Goal: Transaction & Acquisition: Purchase product/service

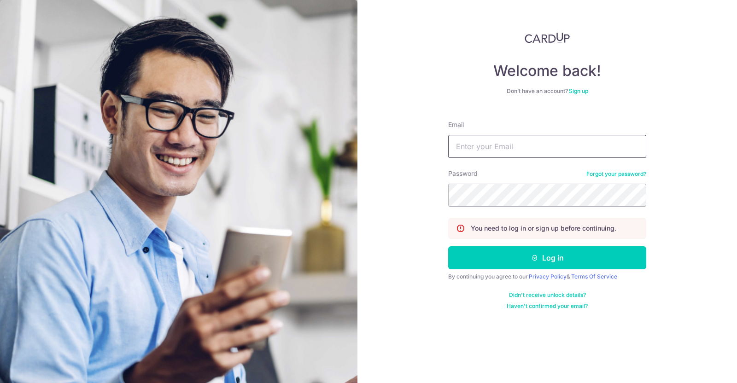
click at [493, 146] on input "Email" at bounding box center [547, 146] width 198 height 23
type input "chiapeck@yahoo.com.sg"
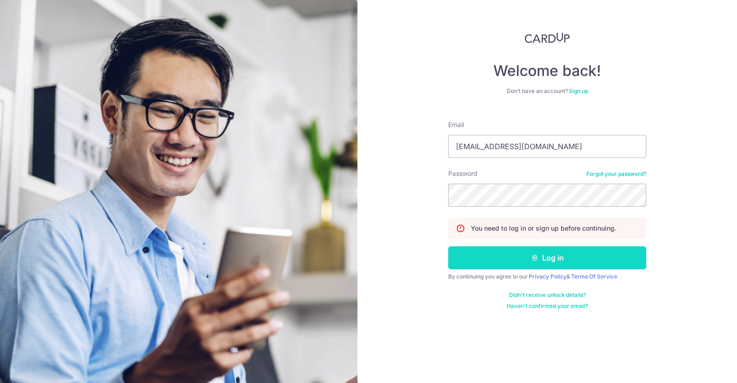
click at [594, 255] on button "Log in" at bounding box center [547, 257] width 198 height 23
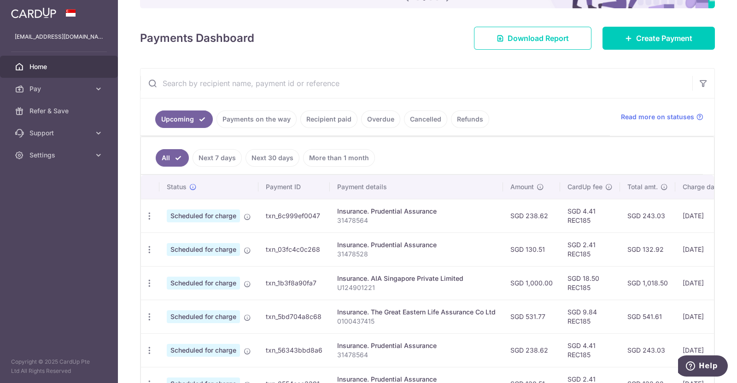
scroll to position [85, 0]
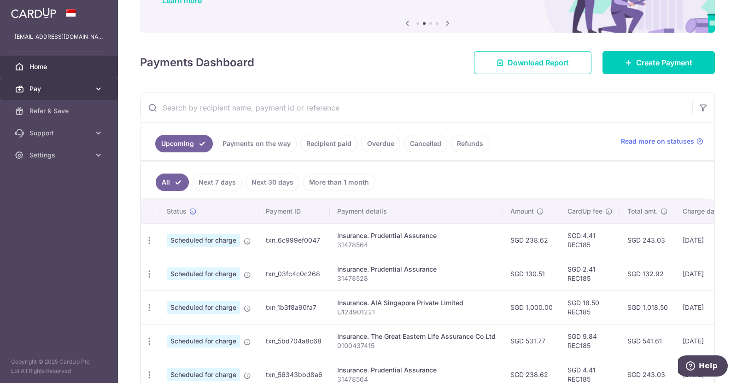
click at [95, 89] on icon at bounding box center [98, 88] width 9 height 9
click at [43, 87] on span "Pay" at bounding box center [59, 88] width 61 height 9
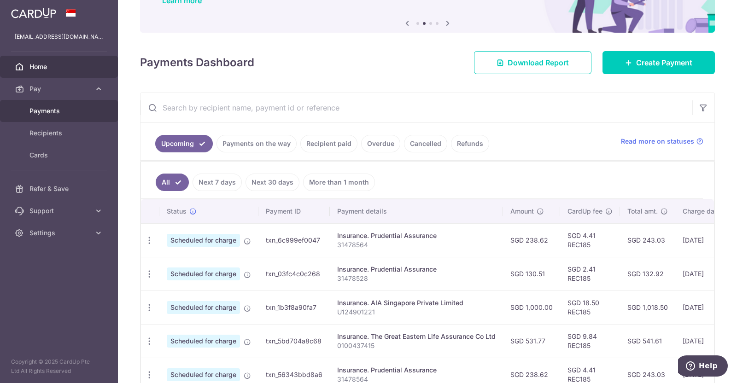
click at [49, 107] on span "Payments" at bounding box center [59, 110] width 61 height 9
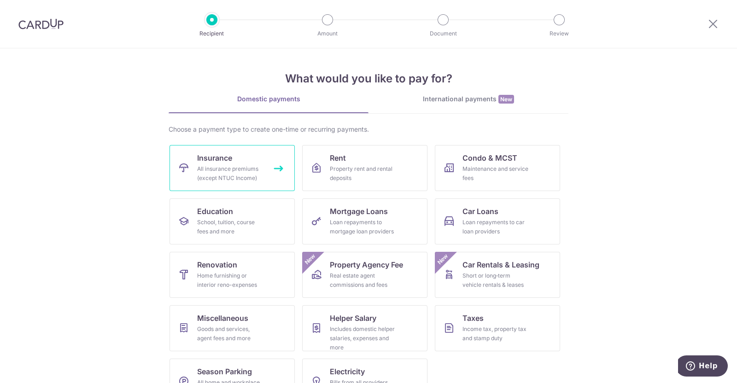
click at [220, 175] on div "All insurance premiums (except NTUC Income)" at bounding box center [230, 173] width 66 height 18
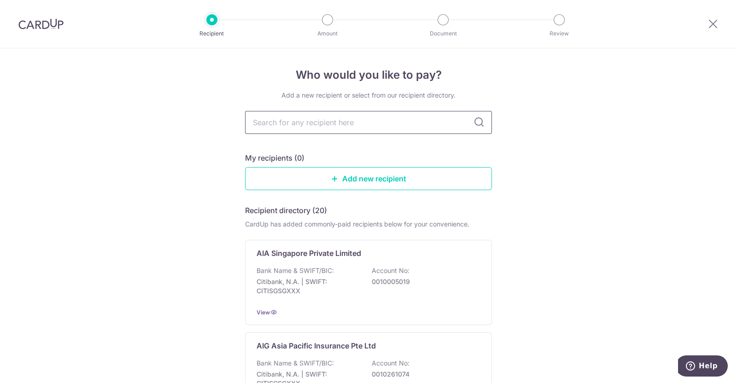
click at [381, 117] on input "text" at bounding box center [368, 122] width 247 height 23
type input "AIA"
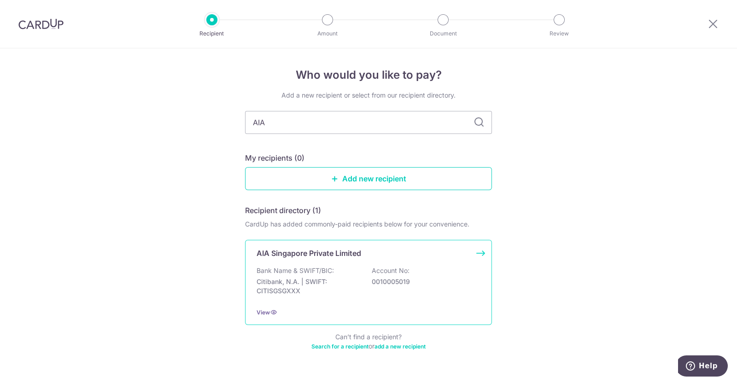
click at [359, 258] on div "AIA Singapore Private Limited" at bounding box center [363, 253] width 213 height 11
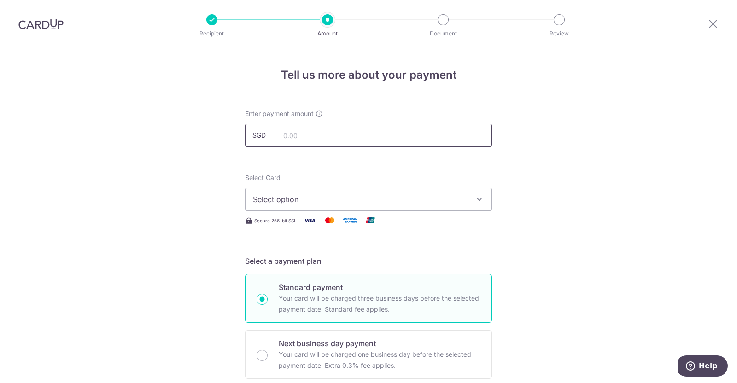
click at [334, 129] on input "text" at bounding box center [368, 135] width 247 height 23
click button "Add Card" at bounding box center [0, 0] width 0 height 0
type input "495.00"
click at [475, 196] on icon "button" at bounding box center [479, 199] width 9 height 9
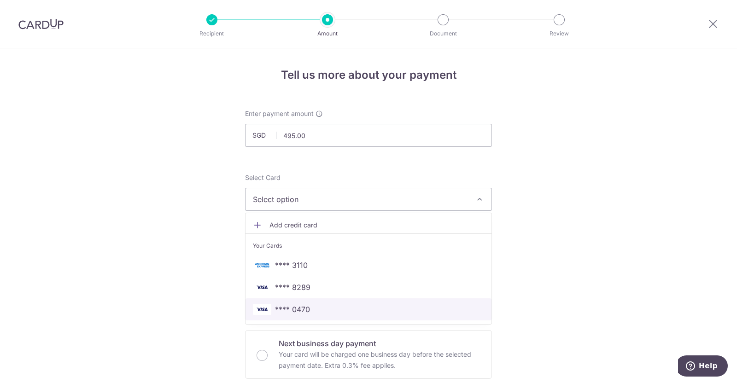
click at [451, 312] on span "**** 0470" at bounding box center [368, 309] width 231 height 11
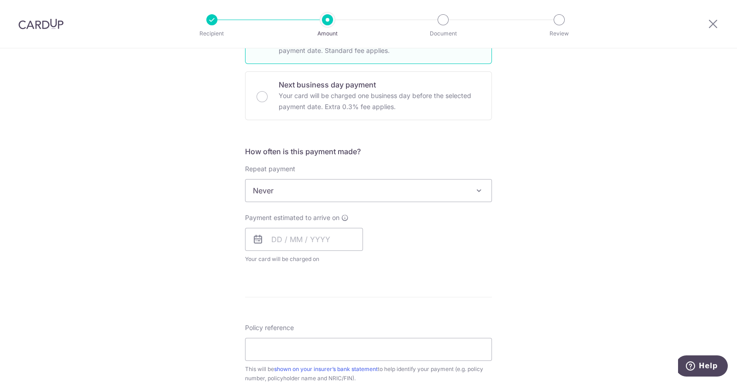
scroll to position [290, 0]
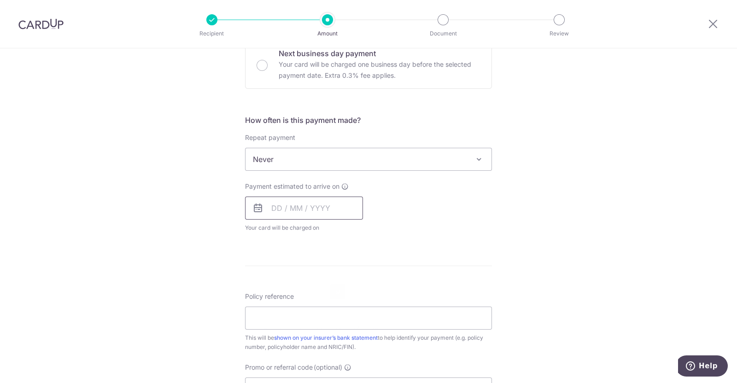
click at [286, 211] on input "text" at bounding box center [304, 208] width 118 height 23
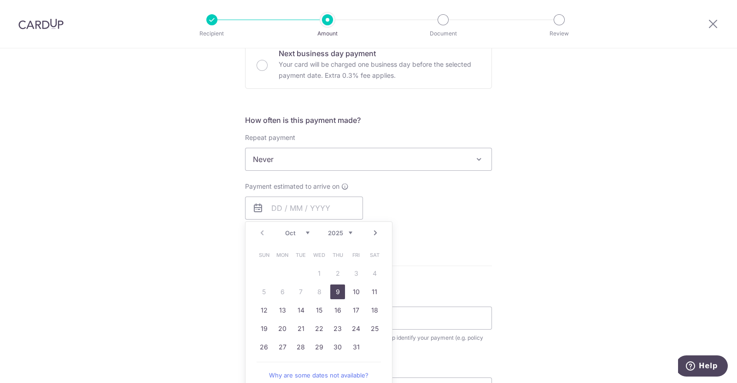
click at [334, 289] on link "9" at bounding box center [337, 292] width 15 height 15
type input "09/10/2025"
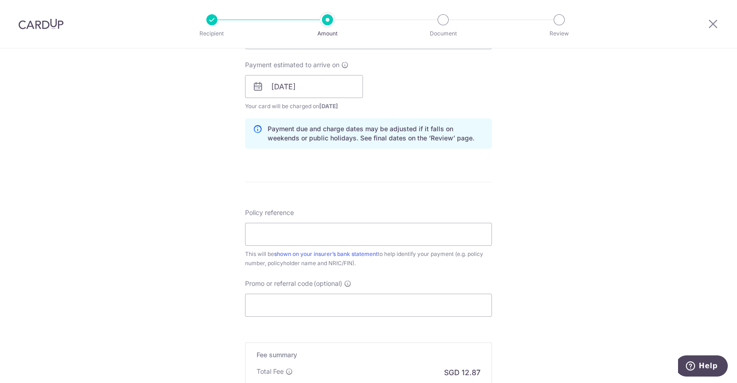
scroll to position [414, 0]
click at [316, 224] on input "Policy reference" at bounding box center [368, 232] width 247 height 23
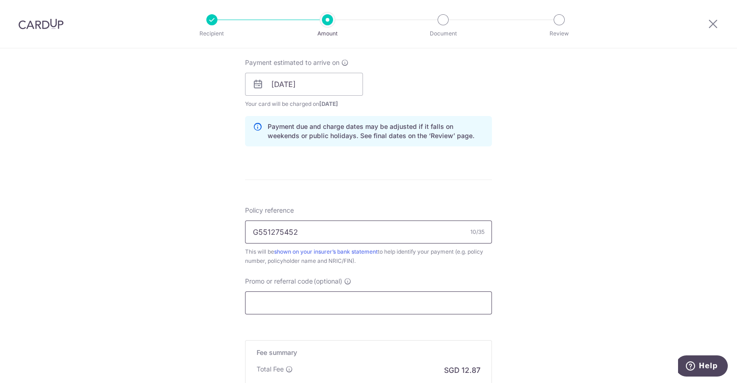
type input "G551275452"
click at [420, 310] on input "Promo or referral code (optional)" at bounding box center [368, 303] width 247 height 23
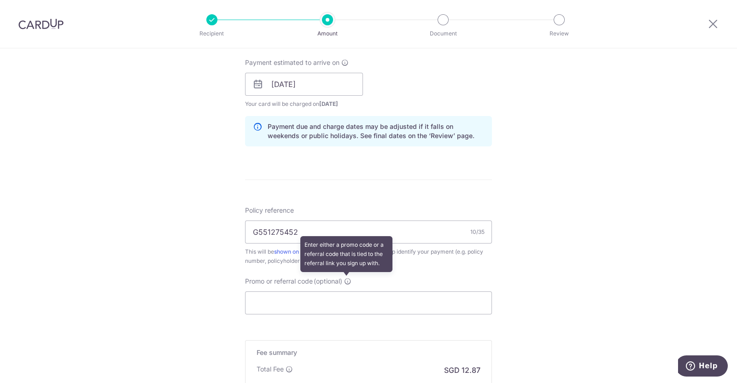
click at [346, 280] on icon at bounding box center [347, 281] width 7 height 7
click at [346, 292] on input "Promo or referral code (optional) Enter either a promo code or a referral code …" at bounding box center [368, 303] width 247 height 23
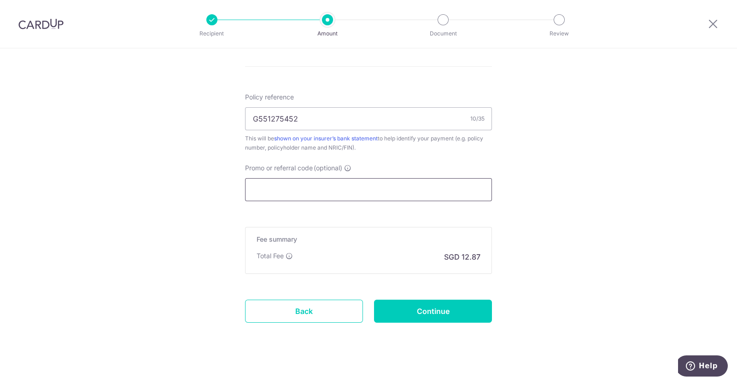
scroll to position [535, 0]
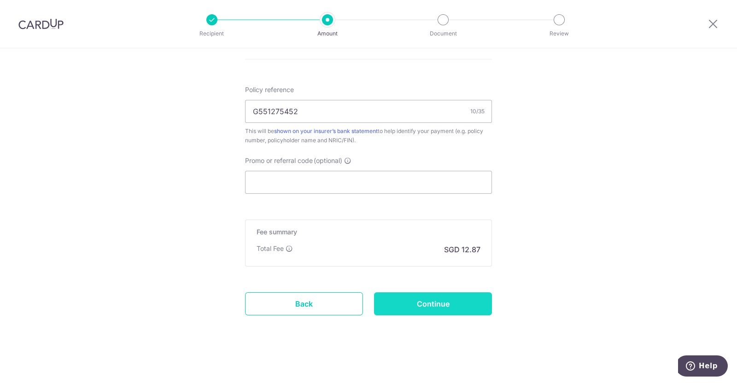
click at [438, 300] on input "Continue" at bounding box center [433, 304] width 118 height 23
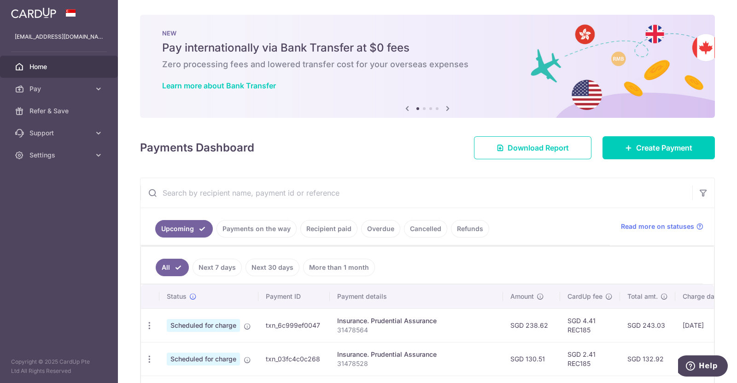
click at [442, 103] on icon at bounding box center [447, 109] width 11 height 12
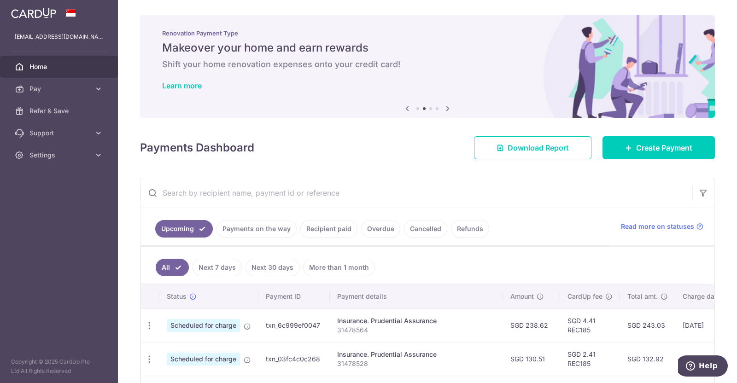
click at [446, 107] on icon at bounding box center [447, 109] width 11 height 12
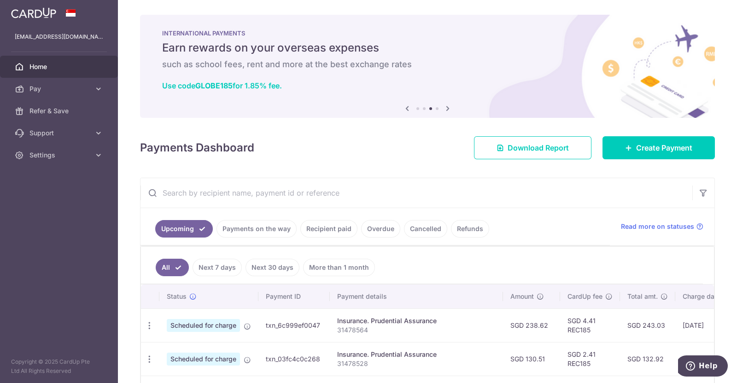
click at [446, 107] on icon at bounding box center [447, 109] width 11 height 12
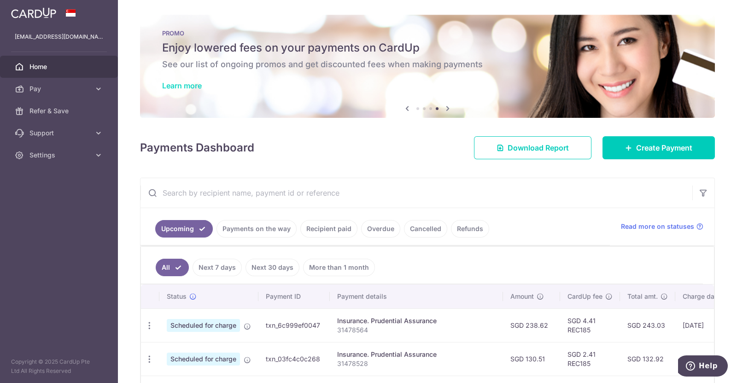
click at [198, 86] on link "Learn more" at bounding box center [182, 85] width 40 height 9
click at [445, 110] on icon at bounding box center [447, 109] width 11 height 12
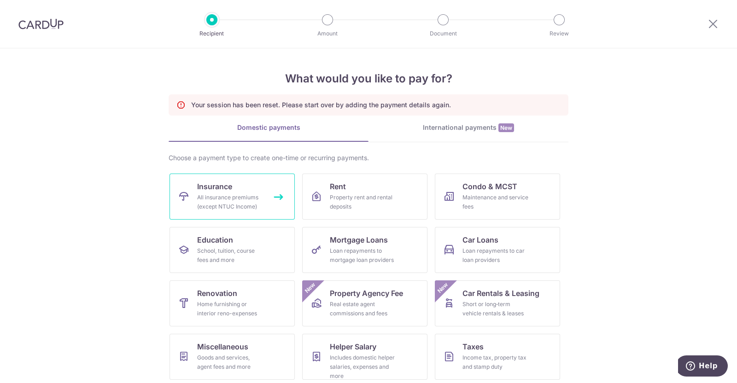
click at [237, 200] on div "All insurance premiums (except NTUC Income)" at bounding box center [230, 202] width 66 height 18
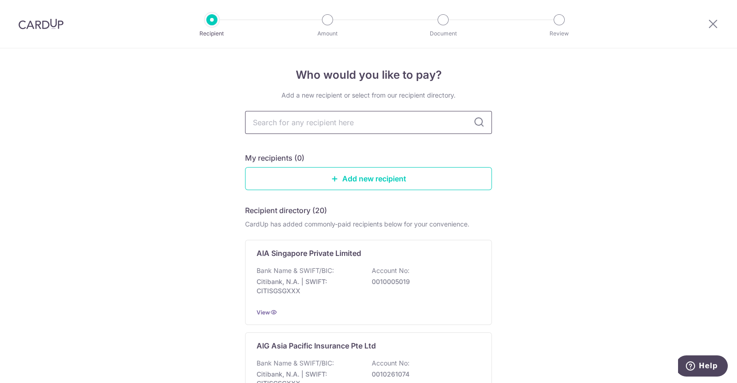
click at [387, 123] on input "text" at bounding box center [368, 122] width 247 height 23
type input "AIA"
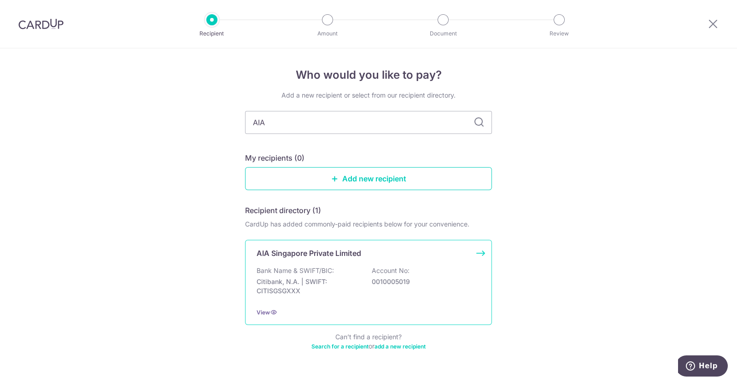
click at [380, 278] on p "0010005019" at bounding box center [423, 281] width 103 height 9
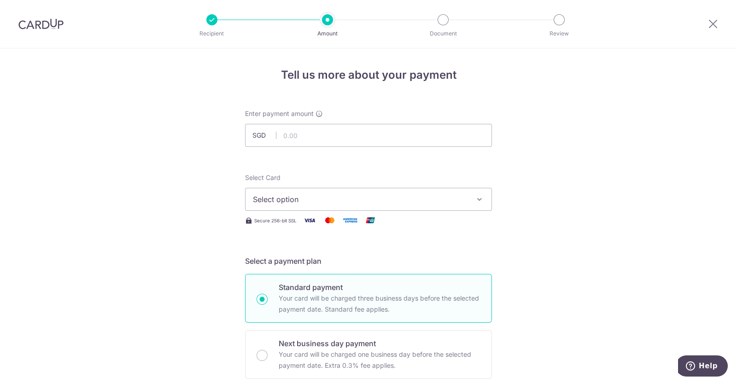
click at [480, 198] on icon "button" at bounding box center [479, 199] width 9 height 9
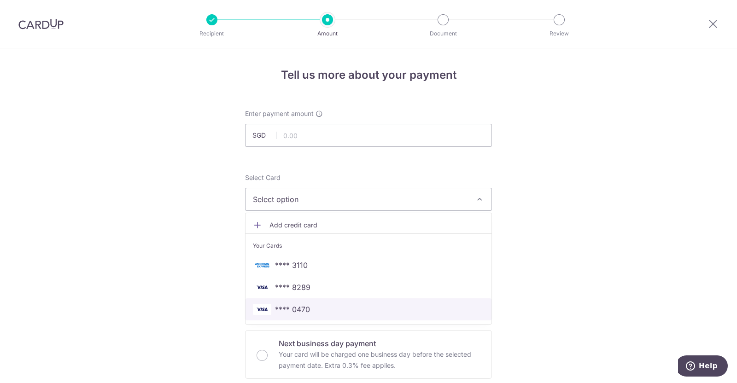
click at [422, 305] on span "**** 0470" at bounding box center [368, 309] width 231 height 11
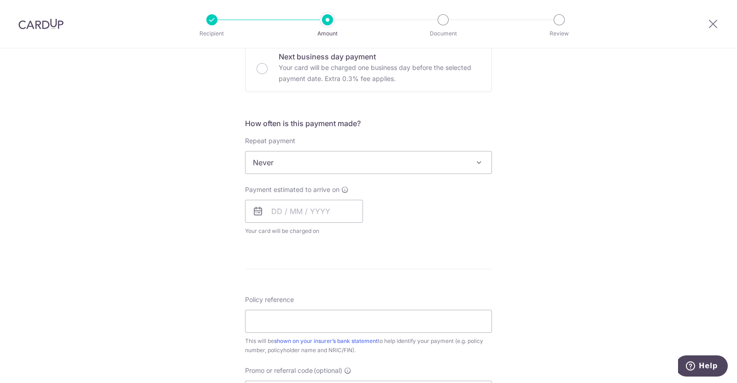
scroll to position [327, 0]
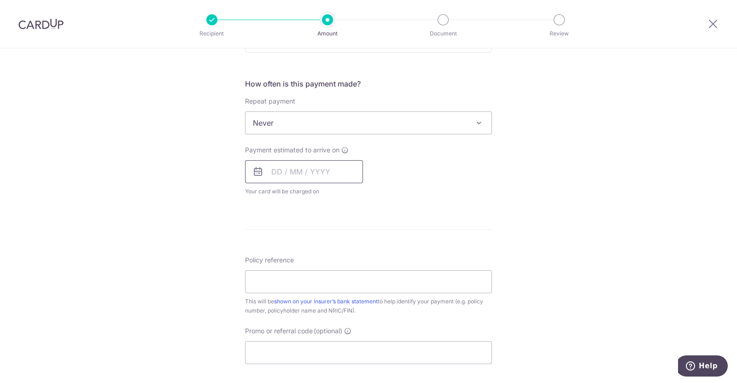
click at [332, 178] on input "text" at bounding box center [304, 171] width 118 height 23
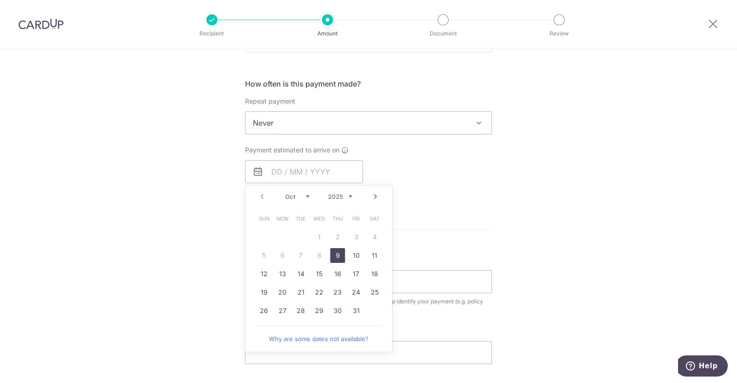
click at [336, 253] on link "9" at bounding box center [337, 255] width 15 height 15
type input "[DATE]"
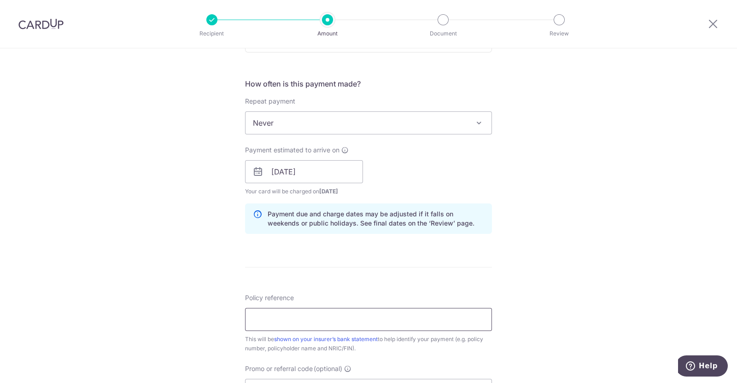
click at [343, 321] on input "Policy reference" at bounding box center [368, 319] width 247 height 23
type input "G551275452"
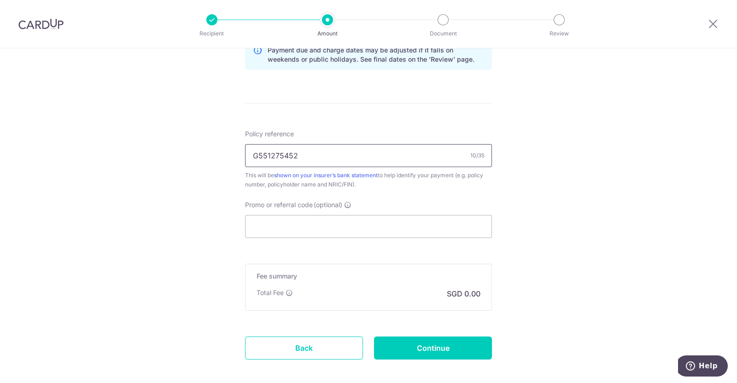
scroll to position [535, 0]
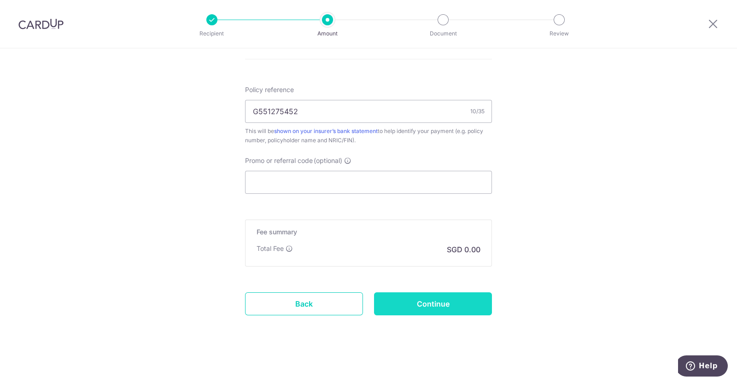
click at [432, 298] on input "Continue" at bounding box center [433, 304] width 118 height 23
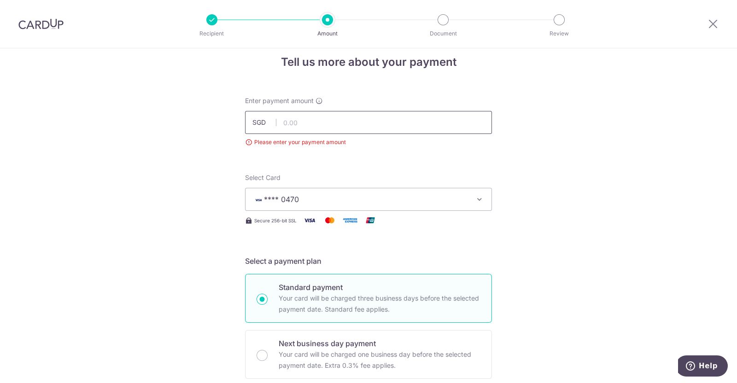
click at [384, 117] on input "text" at bounding box center [368, 122] width 247 height 23
click at [396, 117] on input "495" at bounding box center [368, 122] width 247 height 23
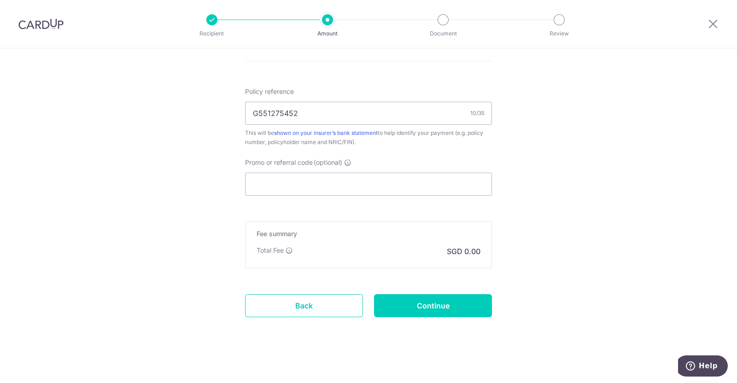
scroll to position [548, 0]
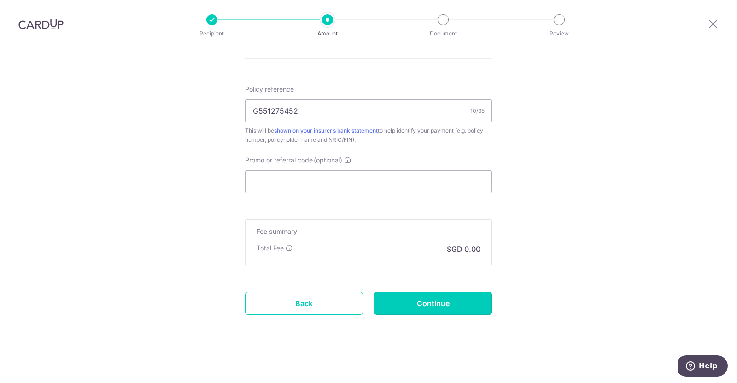
click at [448, 297] on input "Continue" at bounding box center [433, 303] width 118 height 23
type input "495.00"
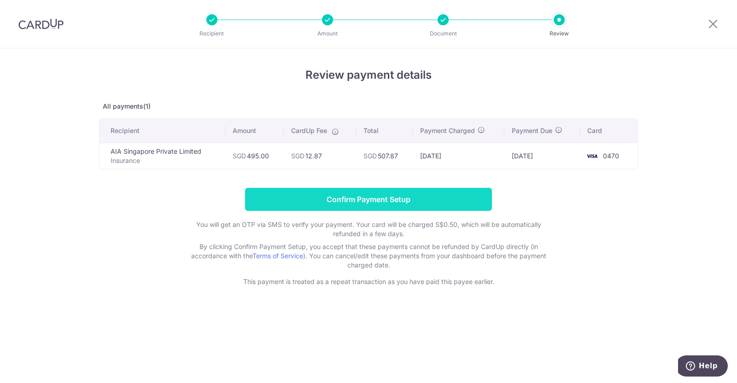
click at [357, 194] on input "Confirm Payment Setup" at bounding box center [368, 199] width 247 height 23
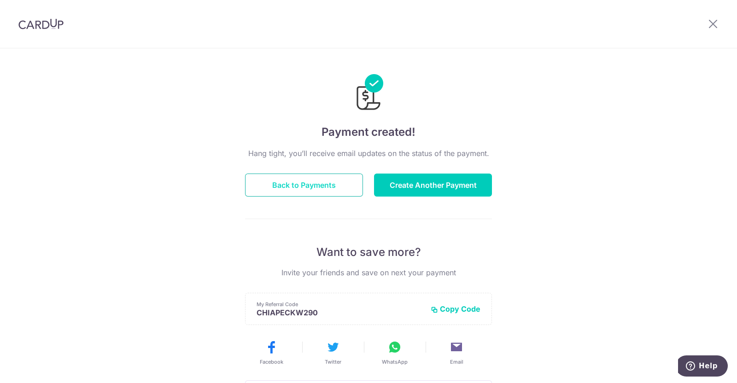
click at [339, 185] on button "Back to Payments" at bounding box center [304, 185] width 118 height 23
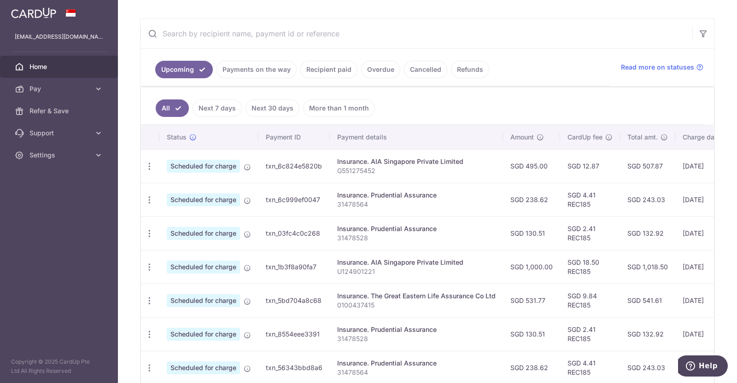
scroll to position [160, 0]
click at [150, 297] on icon "button" at bounding box center [150, 300] width 10 height 10
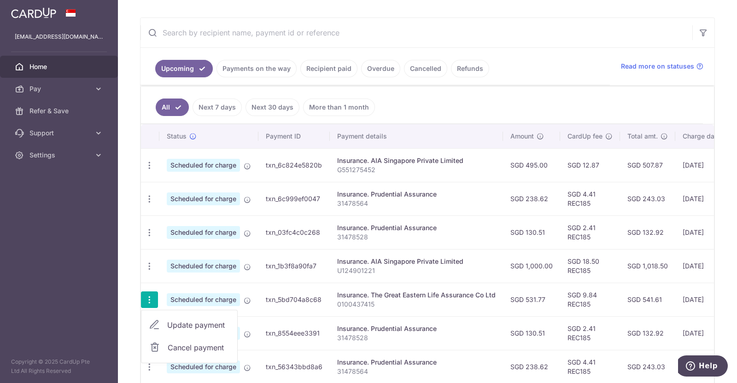
click at [175, 346] on span "Cancel payment" at bounding box center [199, 347] width 62 height 11
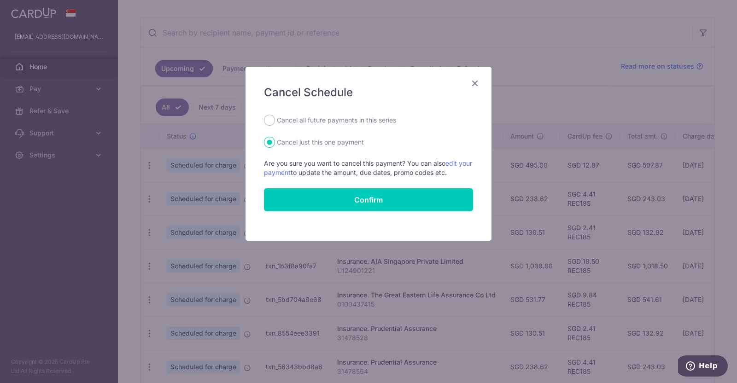
click at [352, 122] on label "Cancel all future payments in this series" at bounding box center [336, 120] width 119 height 11
click at [275, 122] on input "Cancel all future payments in this series" at bounding box center [269, 120] width 11 height 11
radio input "true"
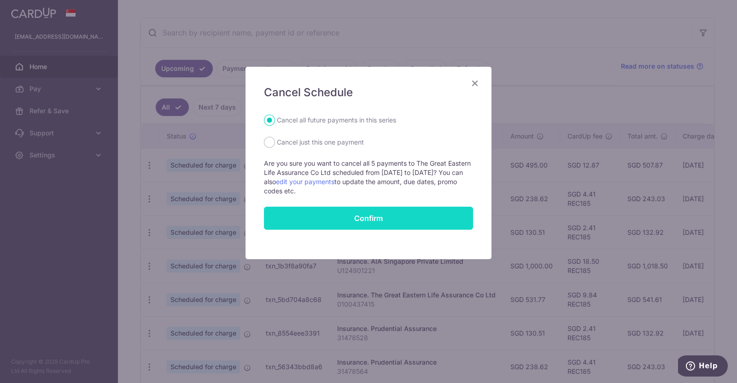
click at [399, 214] on button "Confirm" at bounding box center [368, 218] width 209 height 23
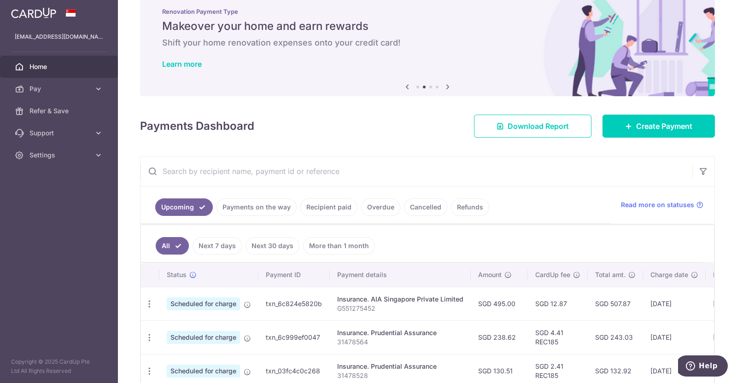
scroll to position [15, 0]
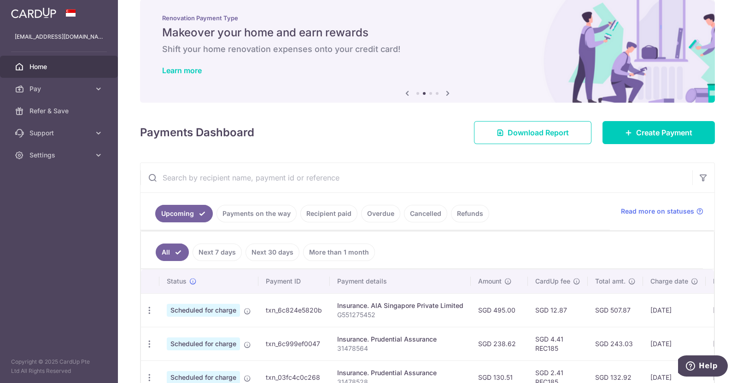
click at [463, 211] on link "Refunds" at bounding box center [470, 214] width 38 height 18
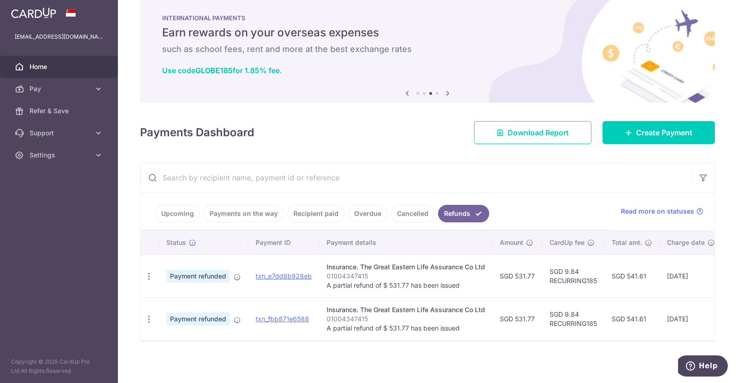
click at [301, 214] on link "Recipient paid" at bounding box center [315, 214] width 57 height 18
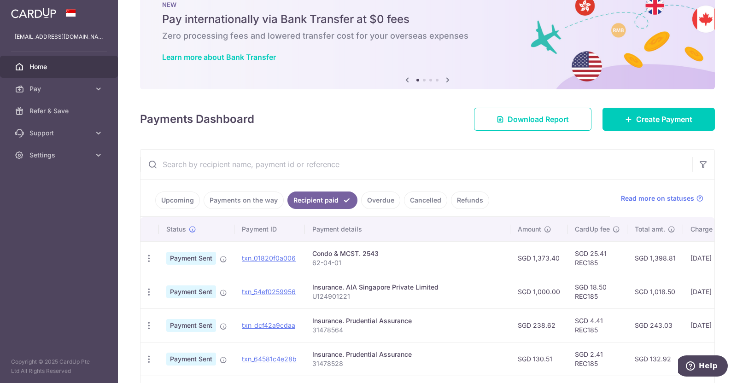
scroll to position [29, 0]
click at [526, 115] on span "Download Report" at bounding box center [538, 119] width 61 height 11
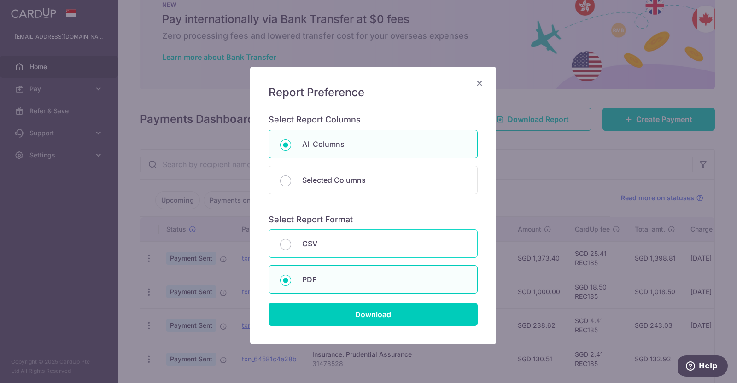
click at [357, 252] on div "CSV" at bounding box center [373, 243] width 209 height 29
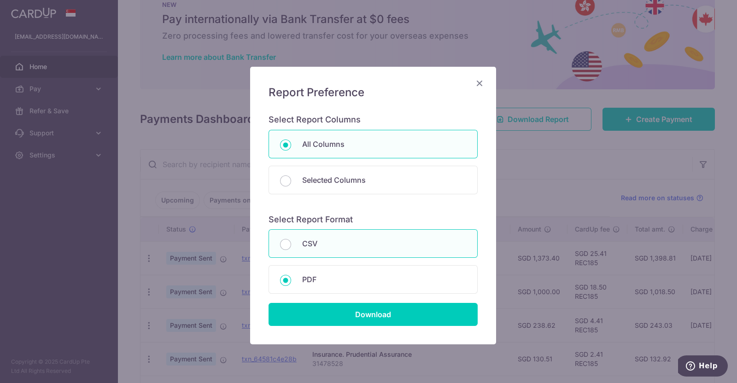
radio input "true"
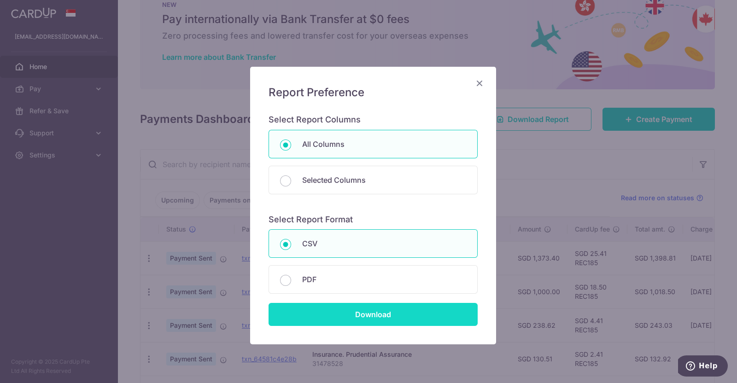
click at [379, 312] on input "Download" at bounding box center [373, 314] width 209 height 23
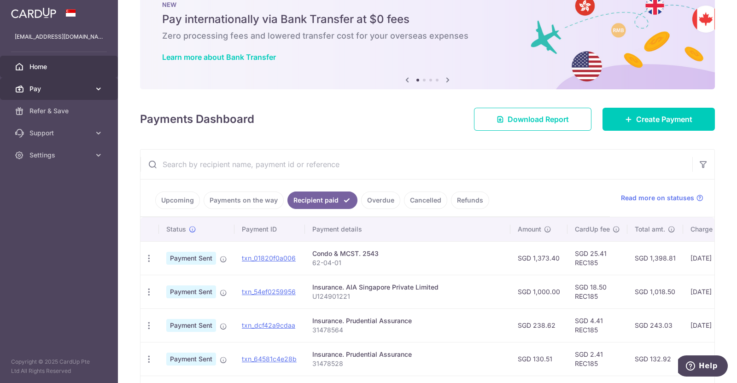
click at [64, 90] on span "Pay" at bounding box center [59, 88] width 61 height 9
click at [180, 202] on link "Upcoming" at bounding box center [177, 201] width 45 height 18
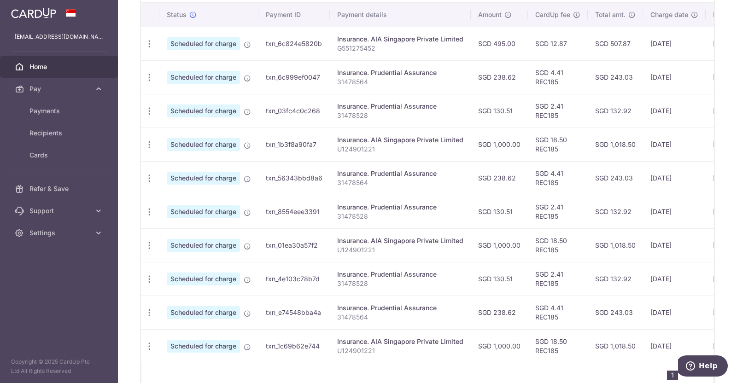
scroll to position [285, 0]
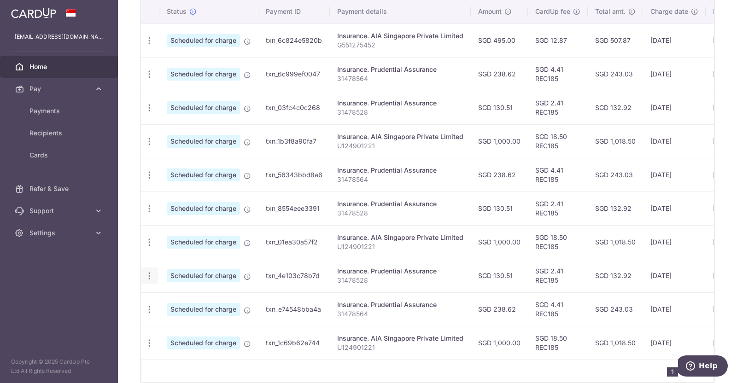
click at [146, 279] on div "Update payment Cancel payment" at bounding box center [149, 276] width 17 height 17
click at [149, 276] on icon "button" at bounding box center [150, 276] width 10 height 10
click at [189, 321] on span "Cancel payment" at bounding box center [199, 323] width 62 height 11
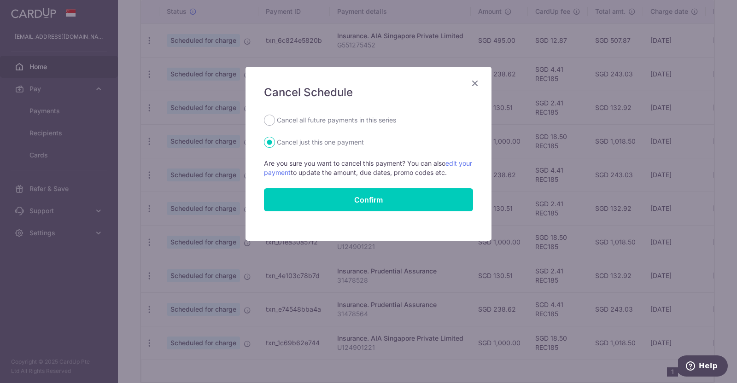
click at [310, 116] on label "Cancel all future payments in this series" at bounding box center [336, 120] width 119 height 11
click at [275, 116] on input "Cancel all future payments in this series" at bounding box center [269, 120] width 11 height 11
radio input "true"
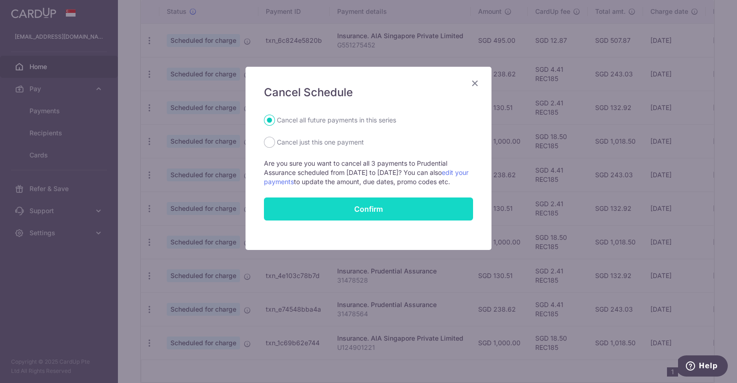
click at [349, 216] on button "Confirm" at bounding box center [368, 209] width 209 height 23
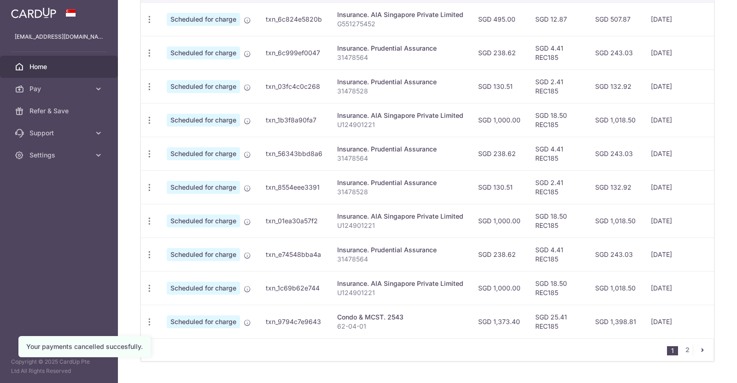
scroll to position [332, 0]
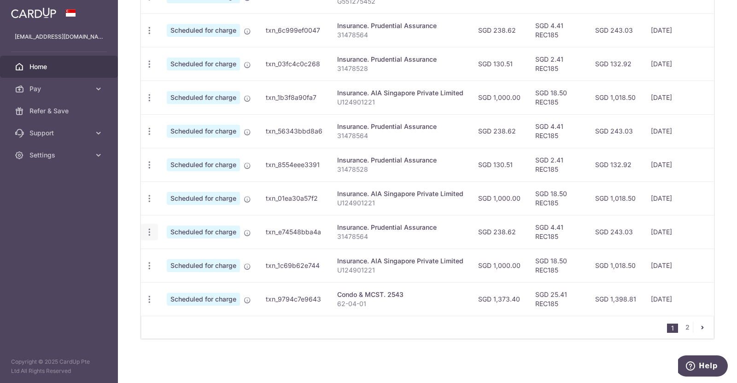
click at [149, 228] on icon "button" at bounding box center [150, 233] width 10 height 10
click at [189, 275] on span "Cancel payment" at bounding box center [199, 280] width 62 height 11
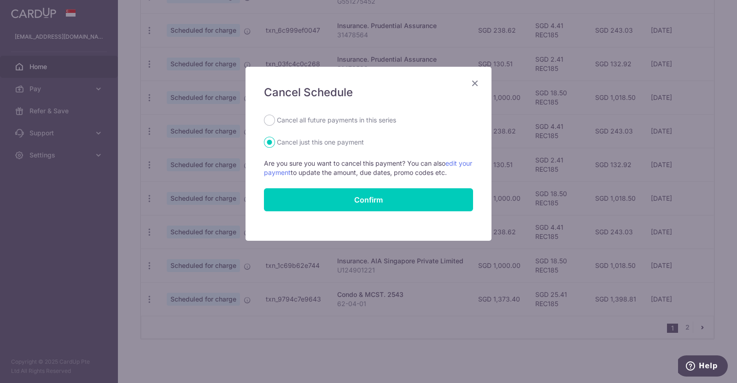
click at [313, 119] on label "Cancel all future payments in this series" at bounding box center [336, 120] width 119 height 11
click at [275, 119] on input "Cancel all future payments in this series" at bounding box center [269, 120] width 11 height 11
radio input "true"
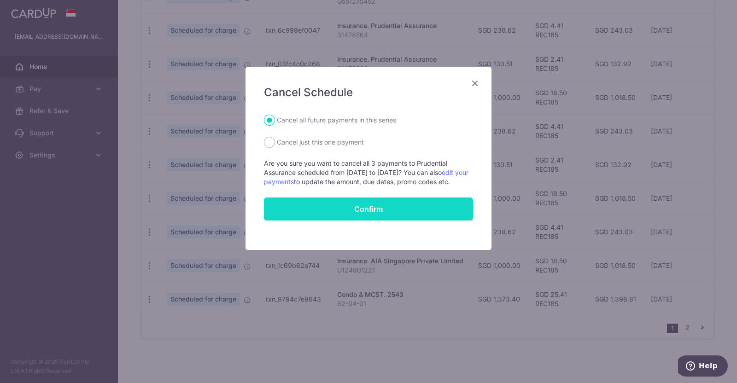
click at [355, 216] on button "Confirm" at bounding box center [368, 209] width 209 height 23
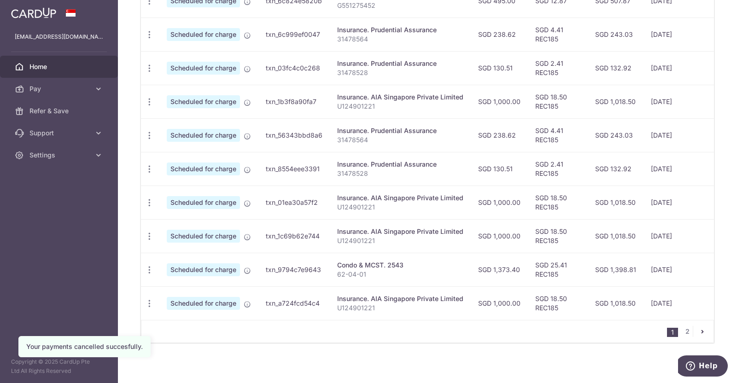
scroll to position [332, 0]
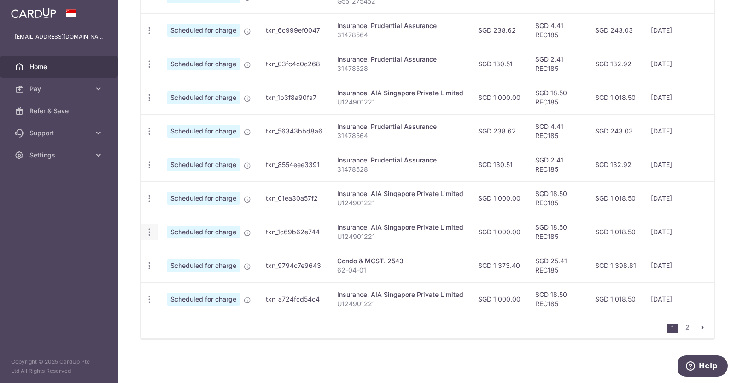
click at [151, 228] on icon "button" at bounding box center [150, 233] width 10 height 10
click at [185, 275] on span "Cancel payment" at bounding box center [199, 280] width 62 height 11
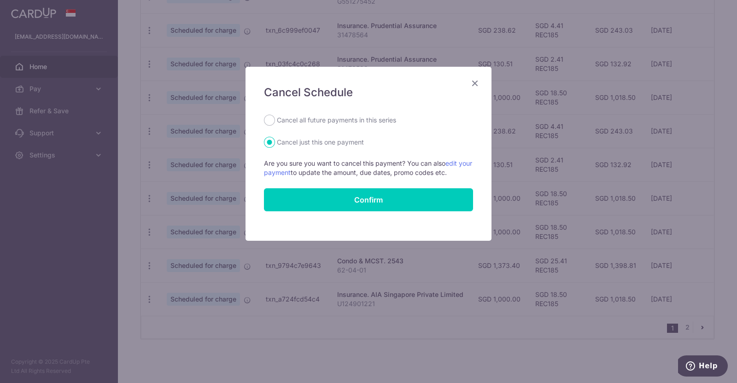
click at [361, 117] on label "Cancel all future payments in this series" at bounding box center [336, 120] width 119 height 11
click at [275, 117] on input "Cancel all future payments in this series" at bounding box center [269, 120] width 11 height 11
radio input "true"
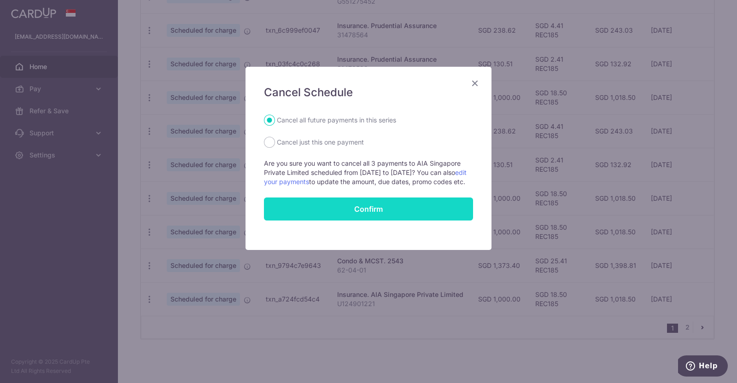
click at [387, 215] on button "Confirm" at bounding box center [368, 209] width 209 height 23
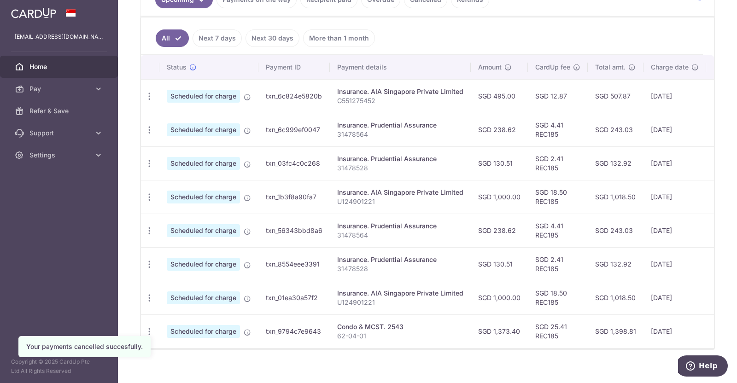
scroll to position [243, 0]
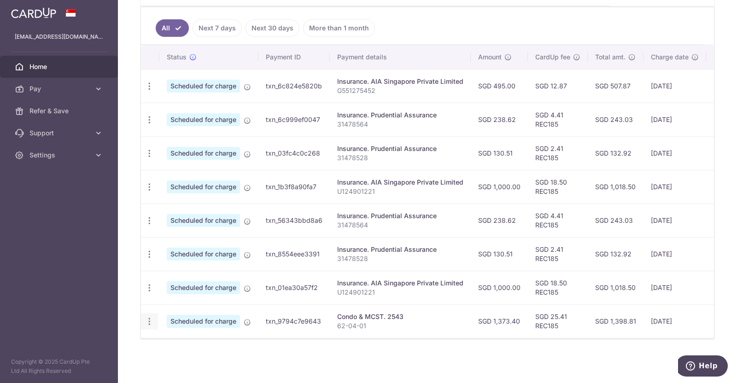
click at [152, 317] on icon "button" at bounding box center [150, 322] width 10 height 10
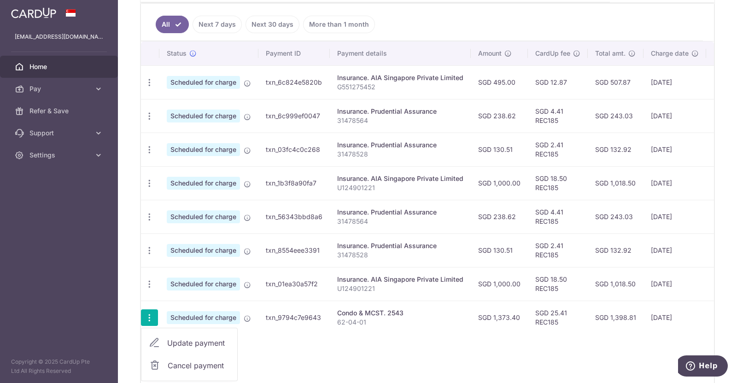
click at [197, 362] on span "Cancel payment" at bounding box center [199, 365] width 62 height 11
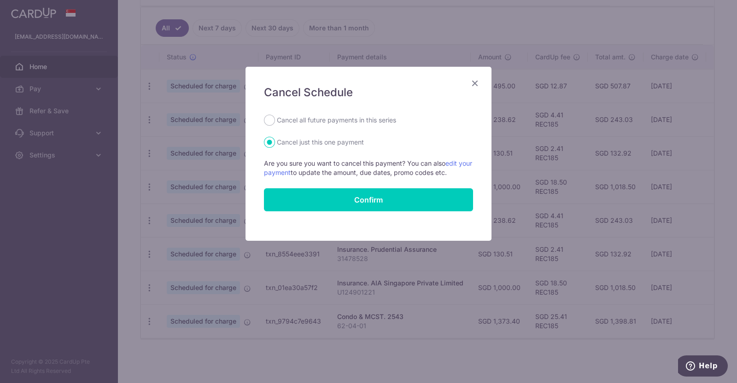
click at [328, 118] on label "Cancel all future payments in this series" at bounding box center [336, 120] width 119 height 11
click at [275, 118] on input "Cancel all future payments in this series" at bounding box center [269, 120] width 11 height 11
radio input "true"
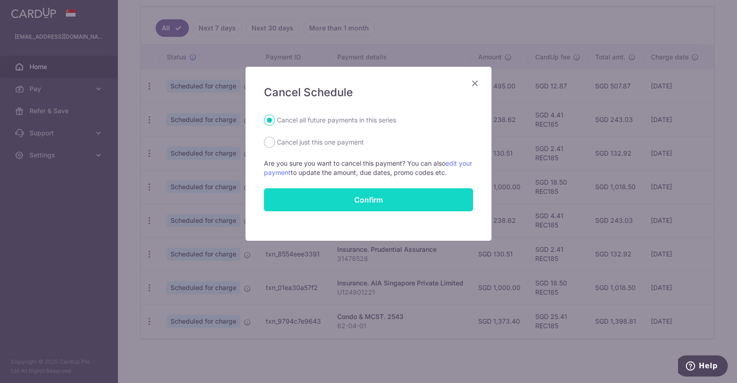
click at [388, 193] on button "Confirm" at bounding box center [368, 199] width 209 height 23
